Goal: Check status: Check status

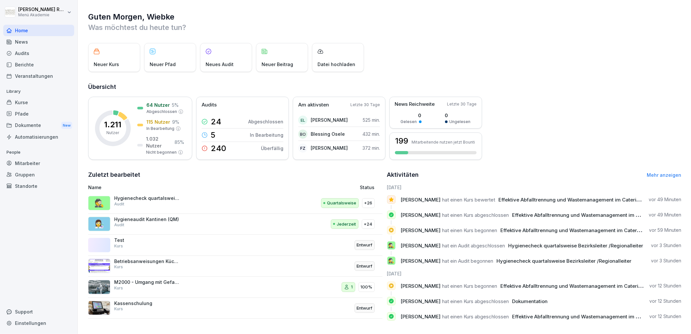
scroll to position [8, 0]
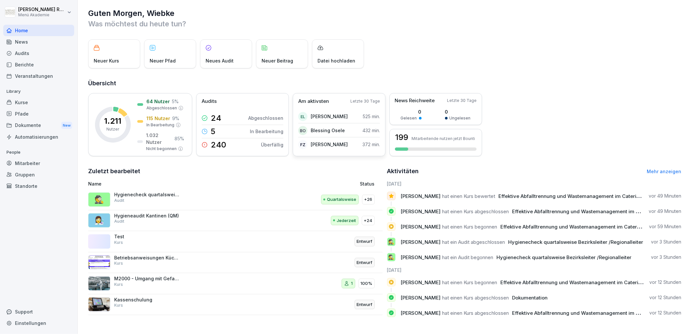
click at [318, 113] on p "[PERSON_NAME]" at bounding box center [329, 116] width 37 height 7
click at [463, 136] on div "199 Mitarbeitende nutzen jetzt Bounti" at bounding box center [436, 142] width 93 height 27
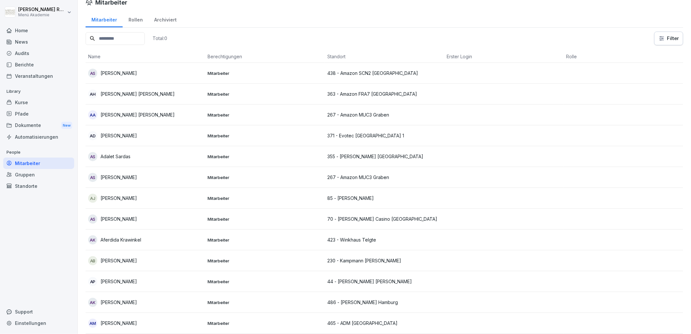
scroll to position [7, 0]
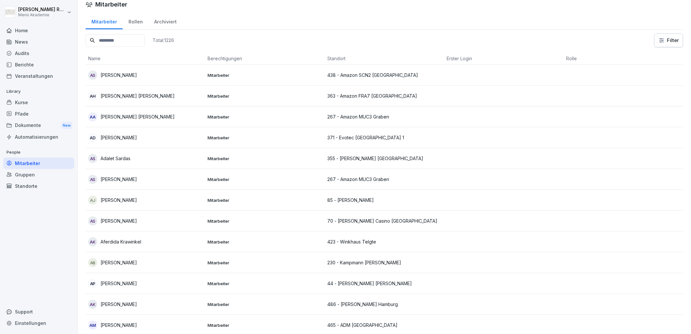
click at [140, 40] on input at bounding box center [115, 40] width 59 height 13
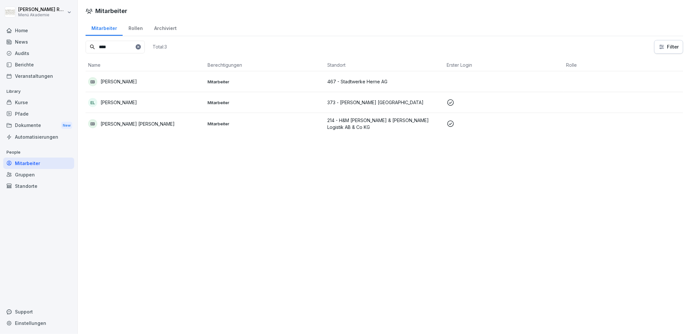
type input "****"
click at [169, 111] on td "EL [PERSON_NAME]" at bounding box center [145, 102] width 119 height 21
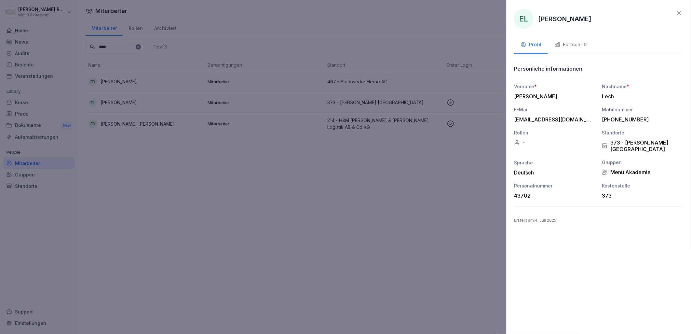
click at [577, 43] on div "Fortschritt" at bounding box center [571, 44] width 33 height 7
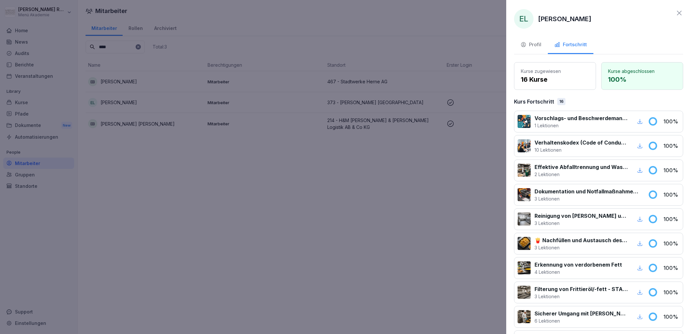
click at [676, 11] on icon at bounding box center [680, 13] width 8 height 8
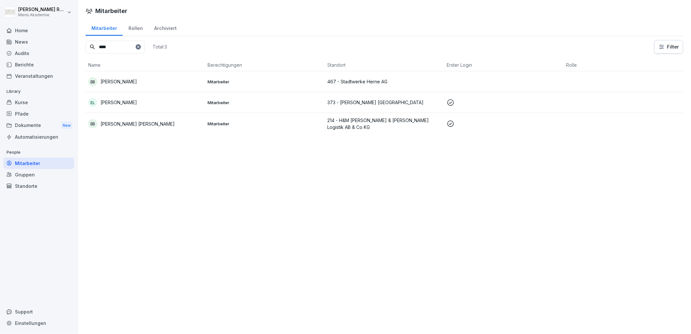
click at [153, 124] on div "EB [PERSON_NAME] [PERSON_NAME]" at bounding box center [145, 123] width 114 height 9
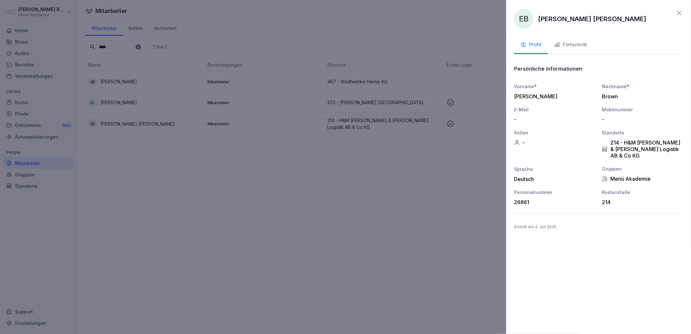
click at [581, 48] on div "Fortschritt" at bounding box center [571, 44] width 33 height 7
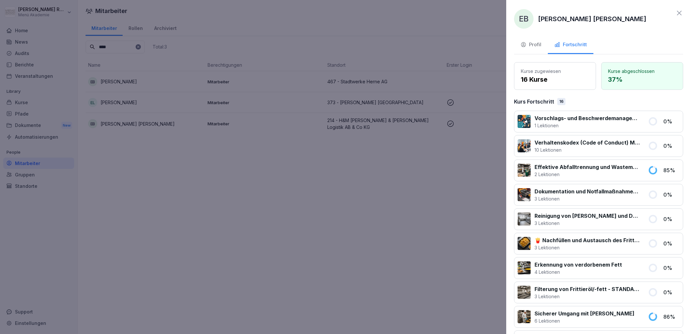
click at [676, 11] on icon at bounding box center [680, 13] width 8 height 8
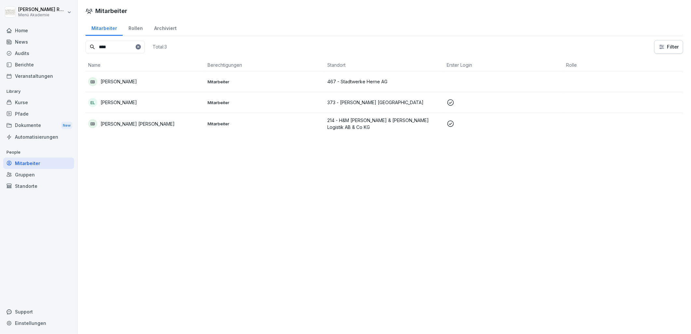
click at [33, 33] on div "Home" at bounding box center [38, 30] width 71 height 11
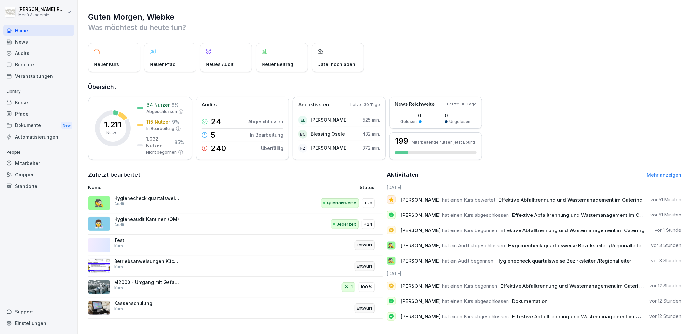
click at [41, 57] on div "Audits" at bounding box center [38, 53] width 71 height 11
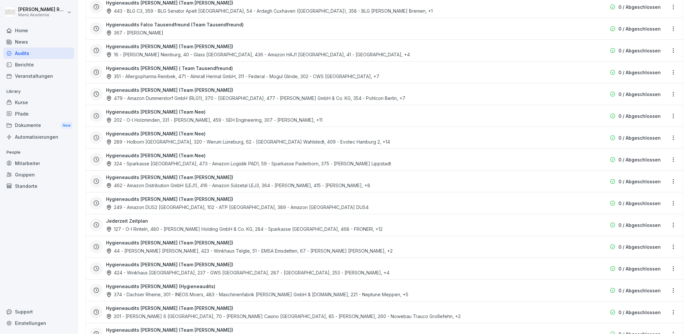
scroll to position [904, 0]
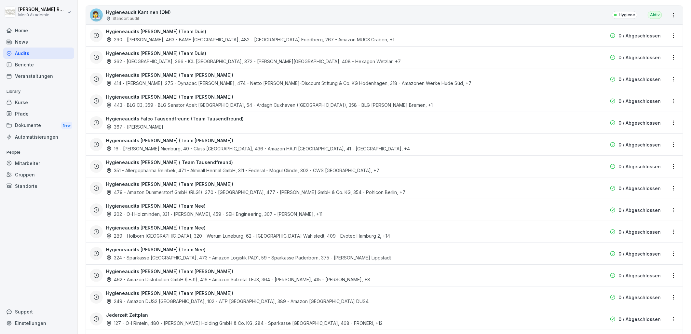
click at [219, 148] on div "16 - [PERSON_NAME] Nienburg, 40 - Glass [GEOGRAPHIC_DATA], 436 - Amazon HAJ1 [G…" at bounding box center [258, 148] width 304 height 7
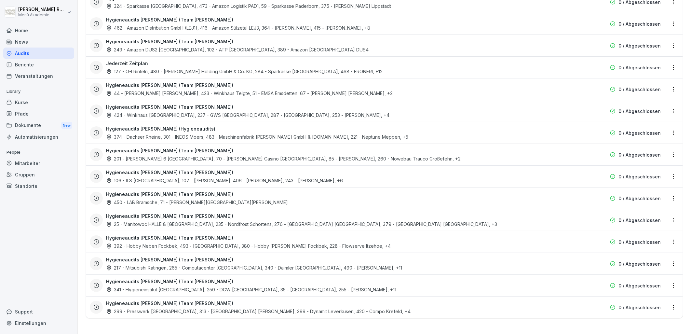
scroll to position [1162, 0]
click at [171, 199] on div "450 - LAB Bramsche, 71 - [PERSON_NAME][GEOGRAPHIC_DATA][PERSON_NAME]" at bounding box center [197, 202] width 182 height 7
